Goal: Task Accomplishment & Management: Manage account settings

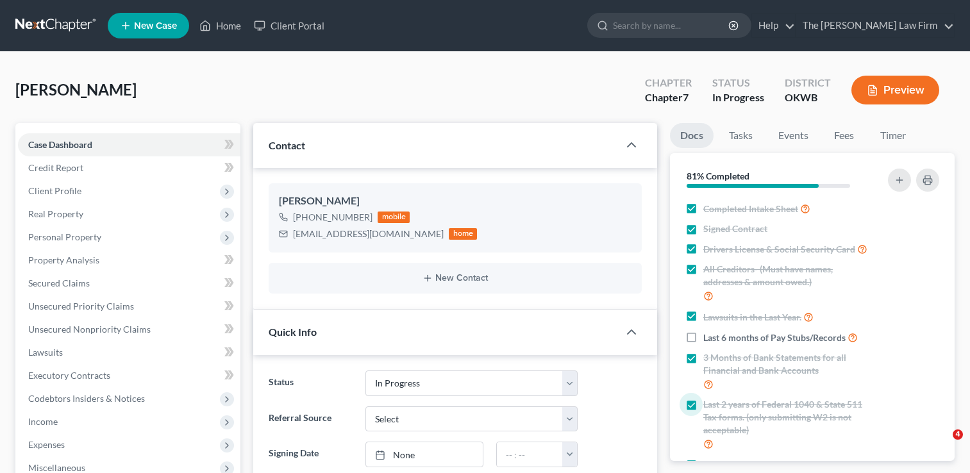
select select "4"
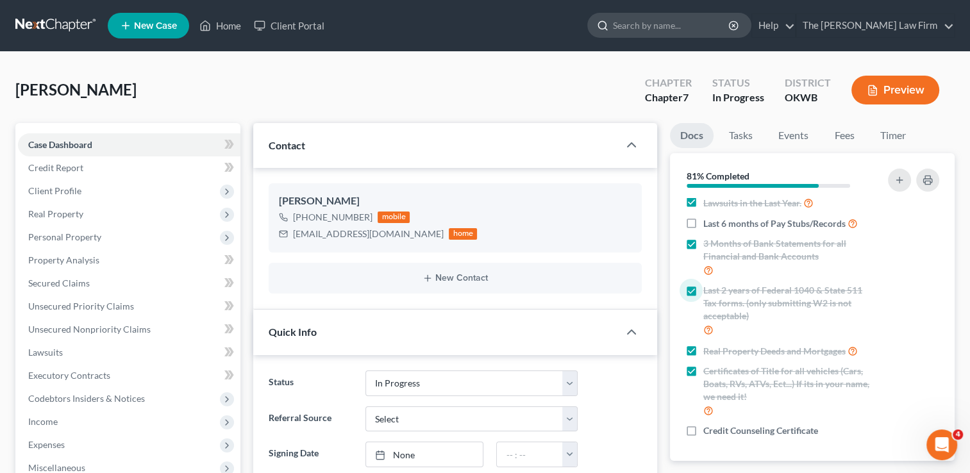
click at [686, 17] on input "search" at bounding box center [671, 25] width 117 height 24
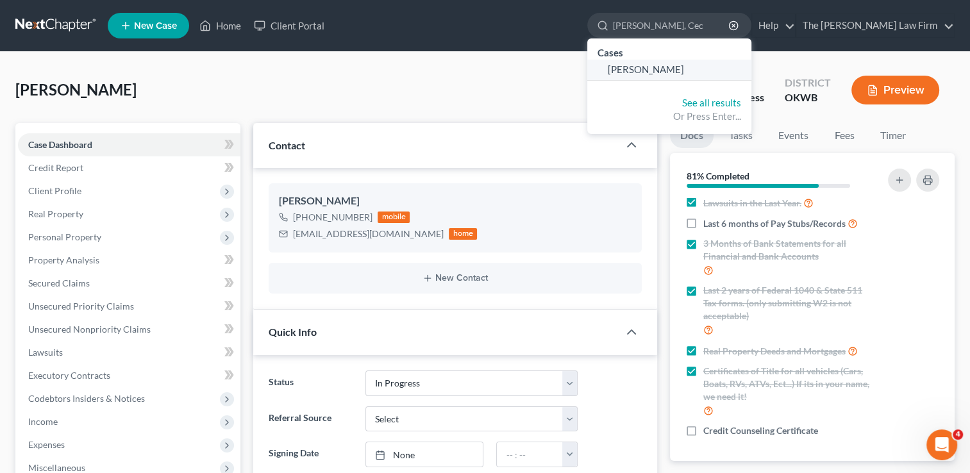
type input "Wilson, Cec"
click at [687, 76] on link "[PERSON_NAME]" at bounding box center [670, 70] width 164 height 20
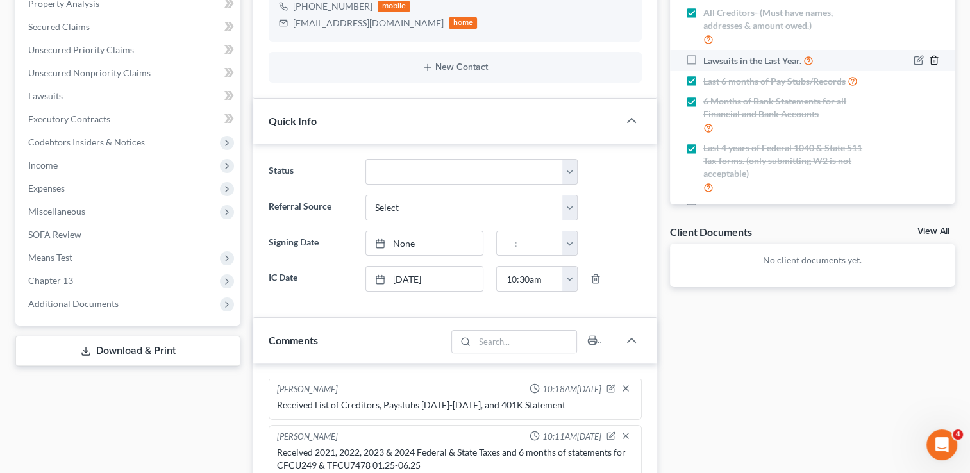
click at [929, 65] on icon "button" at bounding box center [934, 60] width 10 height 10
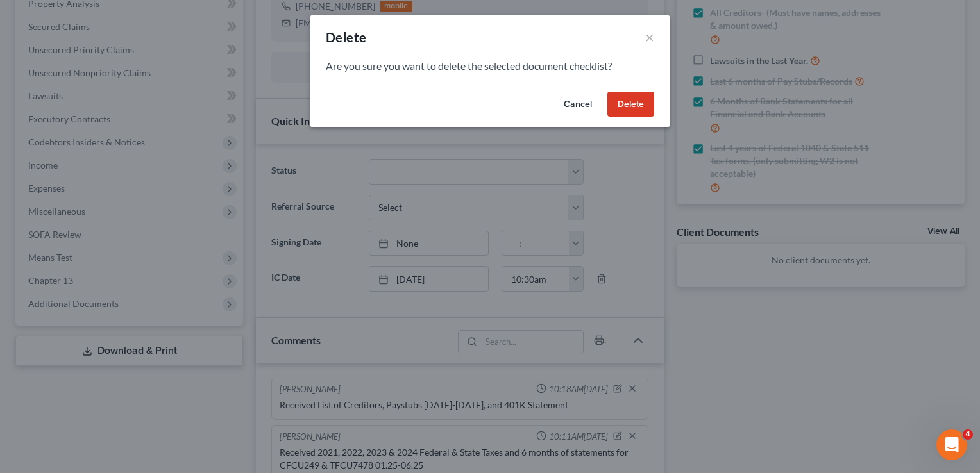
click at [582, 99] on button "Cancel" at bounding box center [578, 105] width 49 height 26
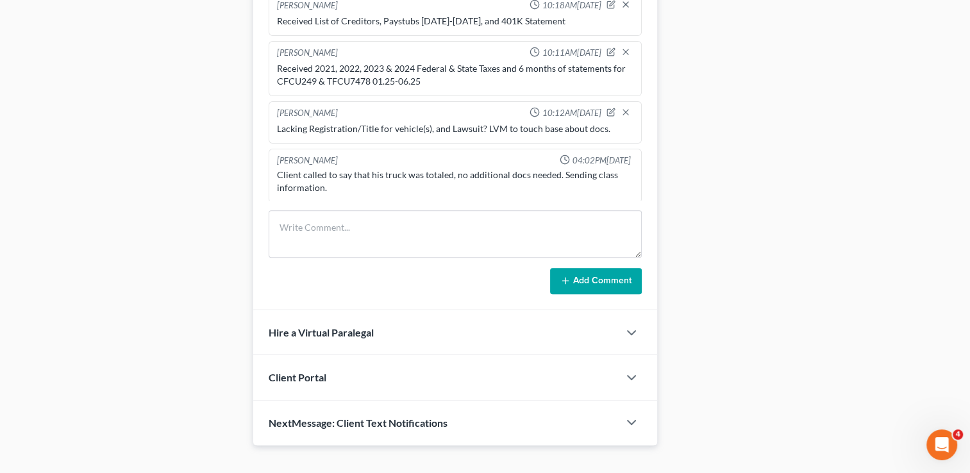
scroll to position [641, 0]
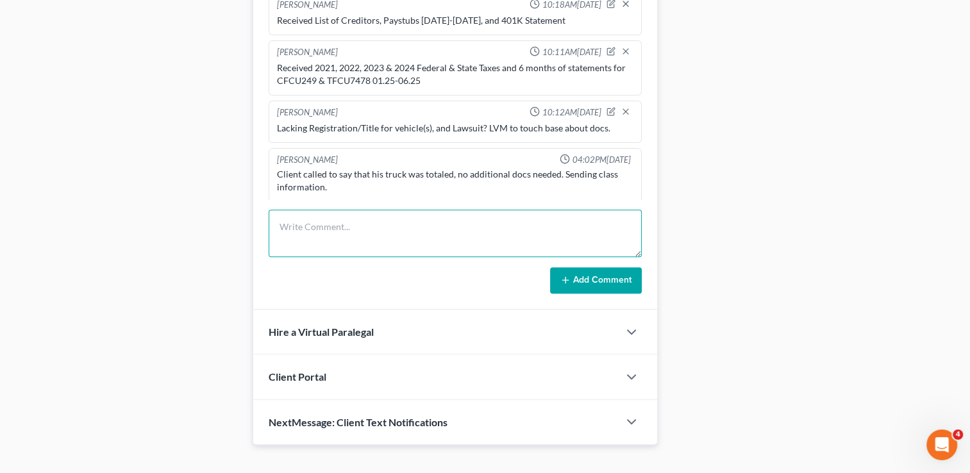
click at [328, 232] on textarea at bounding box center [455, 233] width 373 height 47
click at [362, 226] on textarea "ALL DOCS COLLECTED, Kate sent class info on 7/15." at bounding box center [455, 233] width 373 height 47
click at [363, 226] on textarea "ALL DOCS COLLECTED, Kate sent class info on 7/15." at bounding box center [455, 233] width 373 height 47
type textarea "ALL DOCS COLLECTED, Kate sent class info on 7/15."
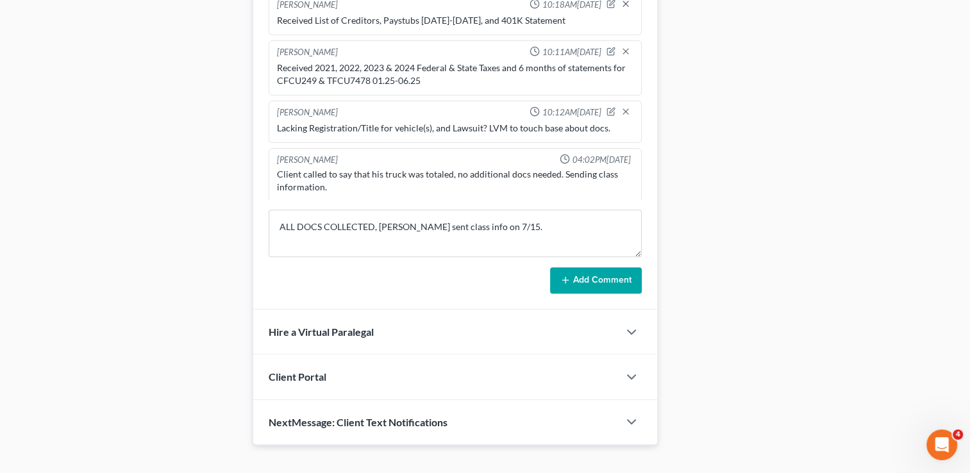
click at [572, 281] on button "Add Comment" at bounding box center [596, 280] width 92 height 27
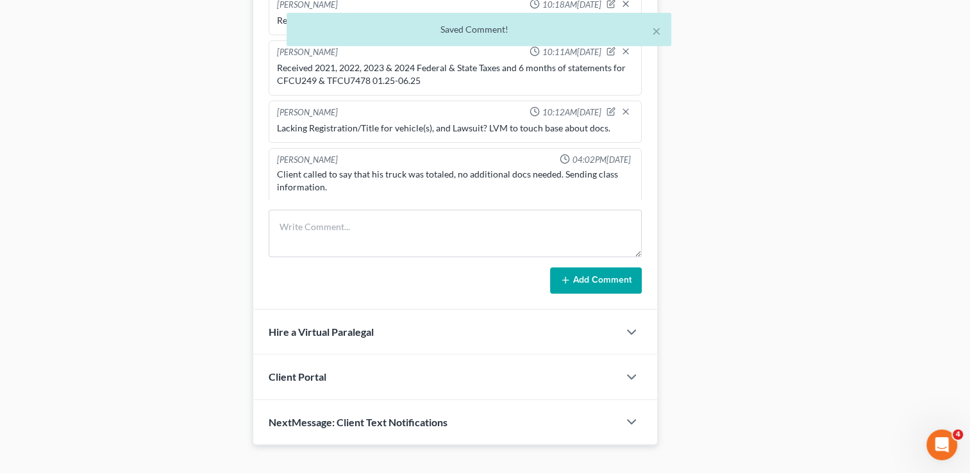
scroll to position [475, 0]
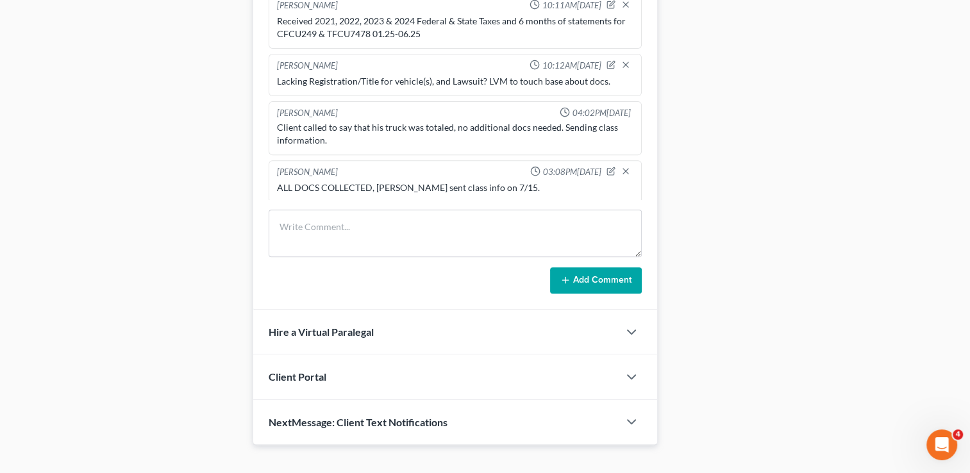
click at [416, 183] on div "ALL DOCS COLLECTED, Kate sent class info on 7/15." at bounding box center [455, 188] width 357 height 13
copy div "ALL DOCS COLLECTED, Kate sent class info on 7/15."
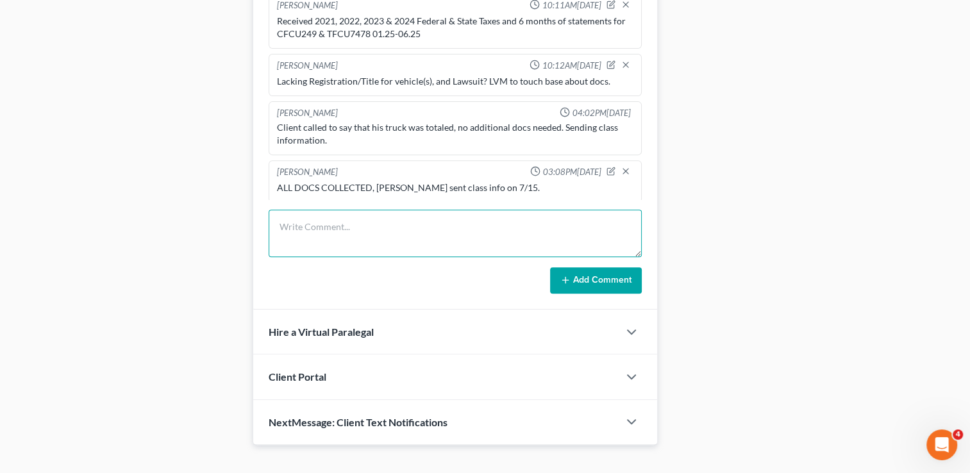
click at [392, 214] on textarea at bounding box center [455, 233] width 373 height 47
type textarea "Requested updated paystubs and bank statements."
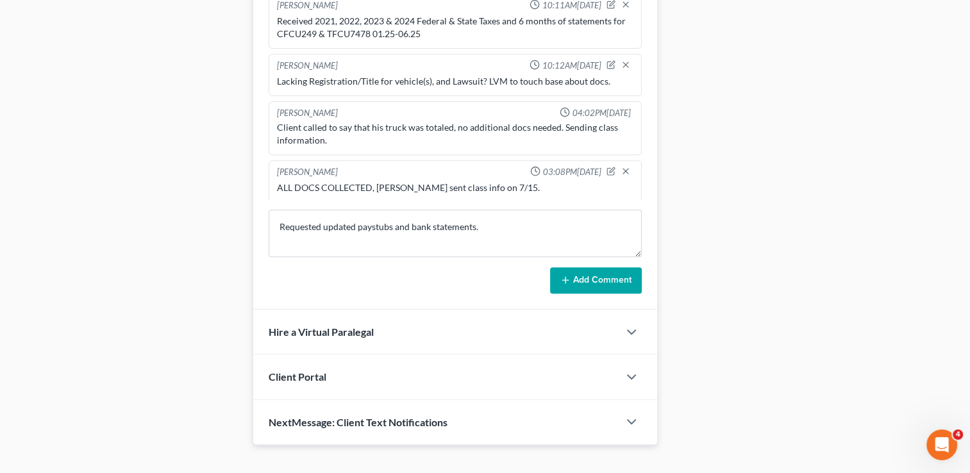
click at [572, 280] on button "Add Comment" at bounding box center [596, 280] width 92 height 27
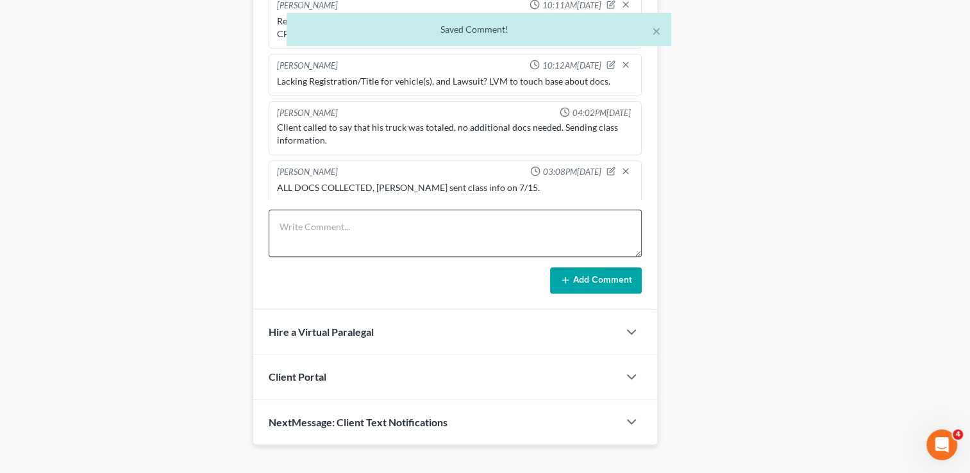
scroll to position [523, 0]
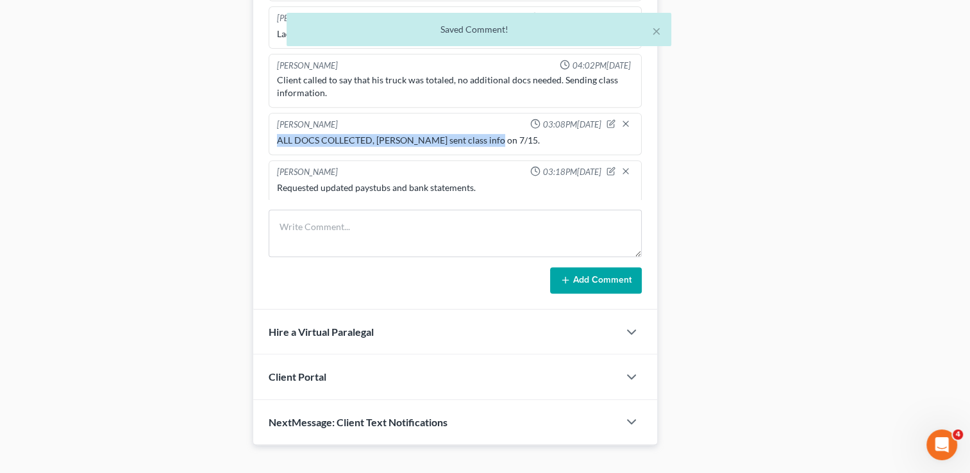
drag, startPoint x: 484, startPoint y: 133, endPoint x: 262, endPoint y: 137, distance: 222.6
click at [262, 137] on div "Lou Phillips 12:34PM, 03/14/2025 OKEB chapter 13 above median 100% plan Wants t…" at bounding box center [455, 145] width 404 height 332
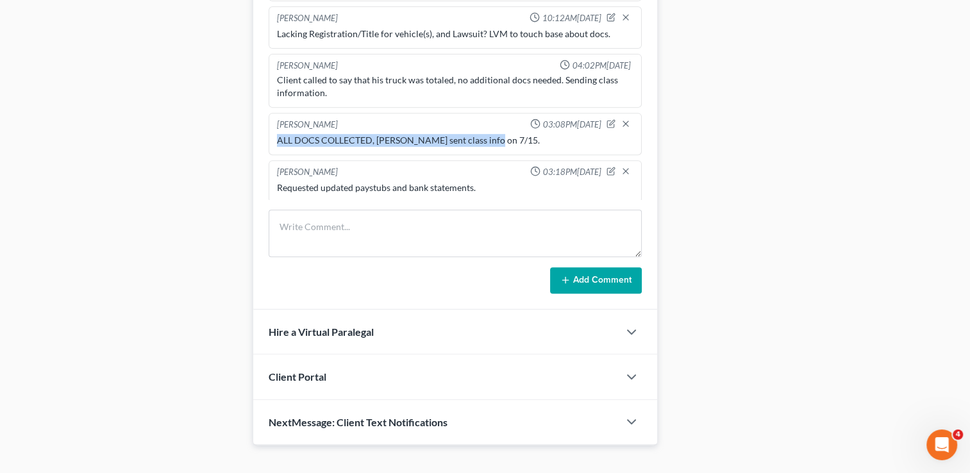
drag, startPoint x: 264, startPoint y: 137, endPoint x: 305, endPoint y: 135, distance: 41.7
copy div "ALL DOCS COLLECTED, Kate sent class info on 7/15."
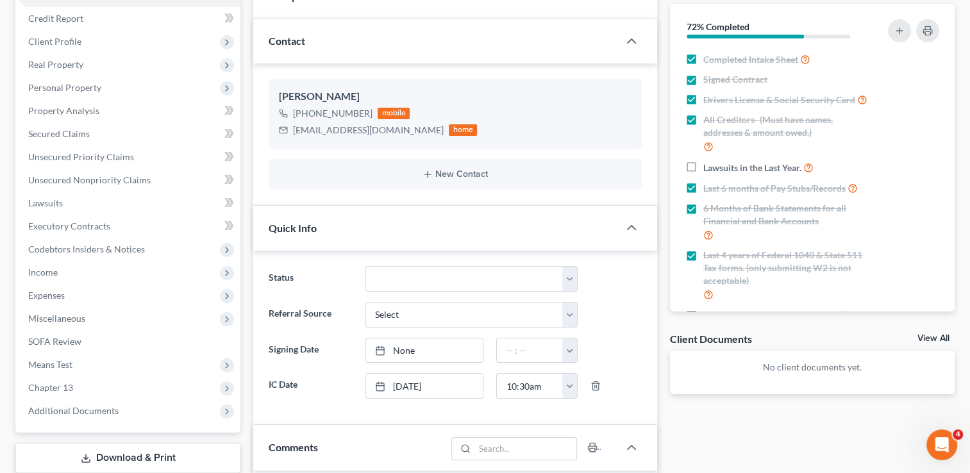
scroll to position [0, 0]
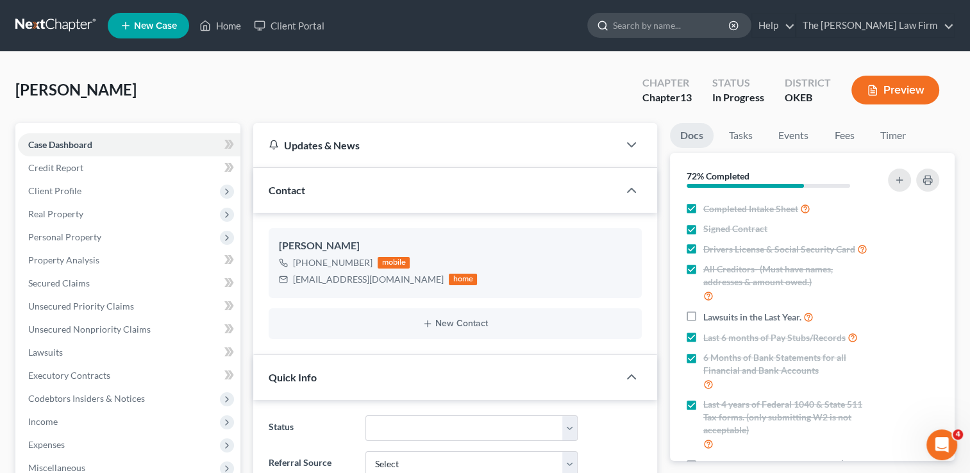
click at [684, 26] on input "search" at bounding box center [671, 25] width 117 height 24
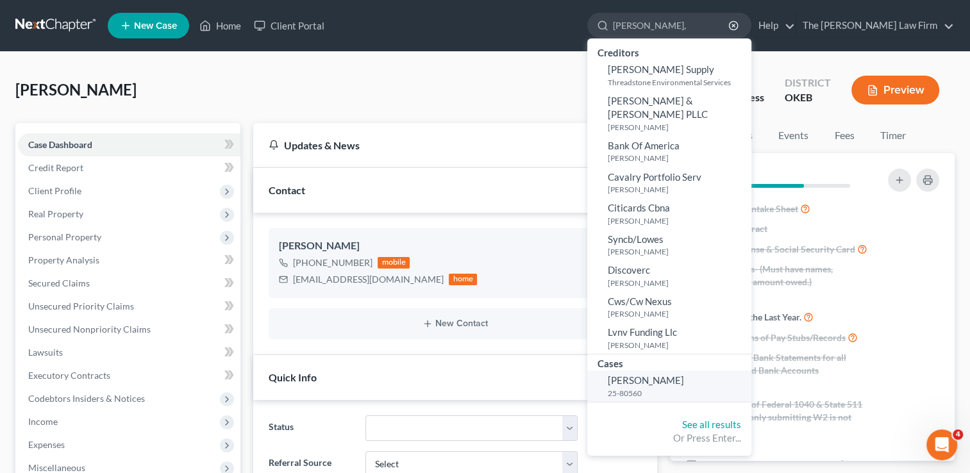
type input "Wagner,"
click at [682, 375] on span "[PERSON_NAME]" at bounding box center [646, 381] width 76 height 12
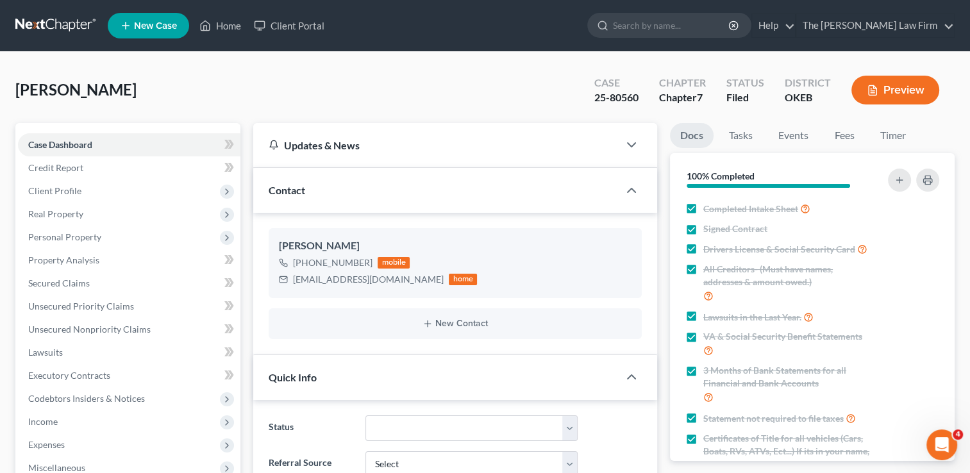
click at [55, 24] on link at bounding box center [56, 25] width 82 height 23
